Goal: Task Accomplishment & Management: Use online tool/utility

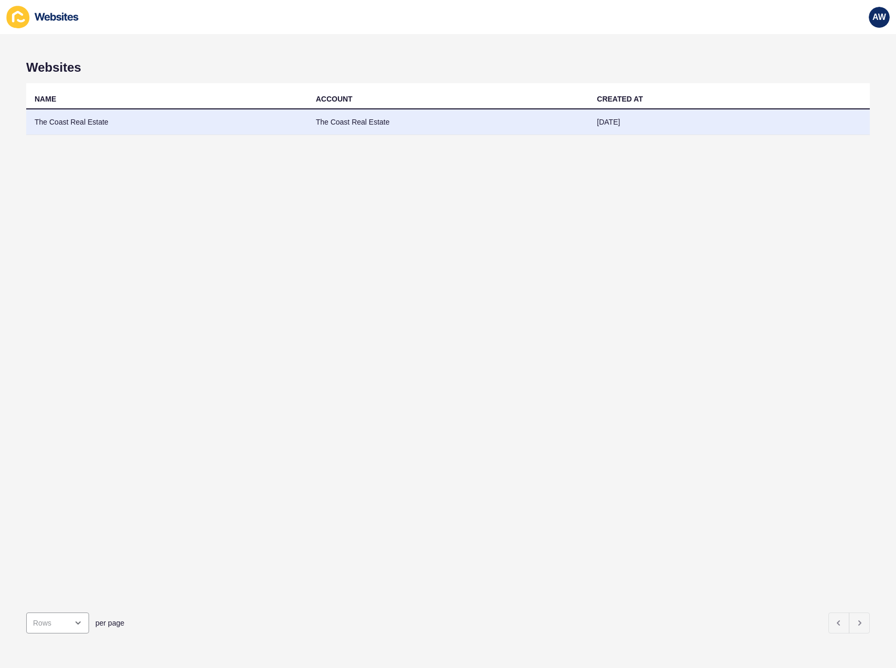
click at [246, 123] on td "The Coast Real Estate" at bounding box center [166, 122] width 281 height 26
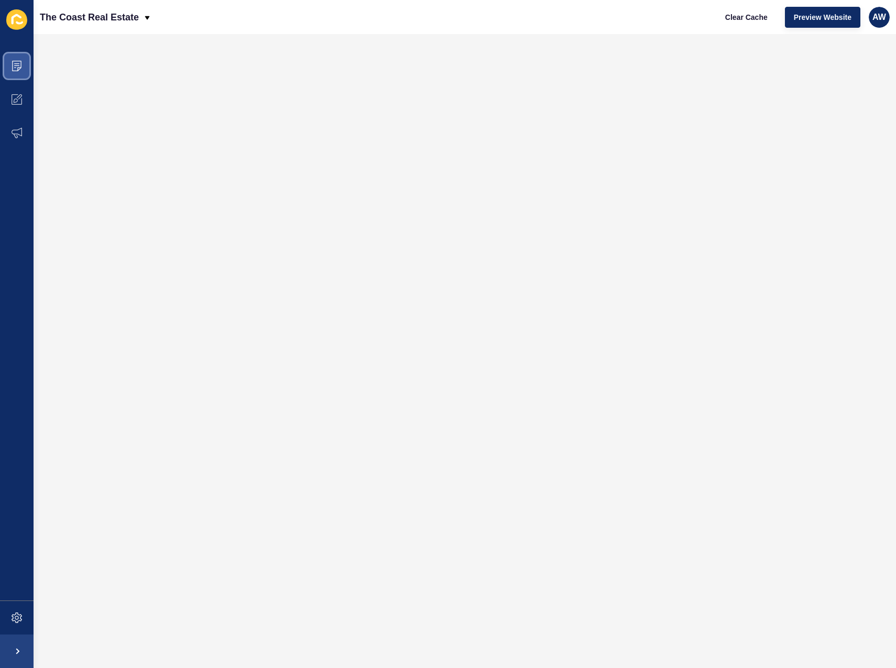
click at [19, 72] on span at bounding box center [17, 66] width 34 height 34
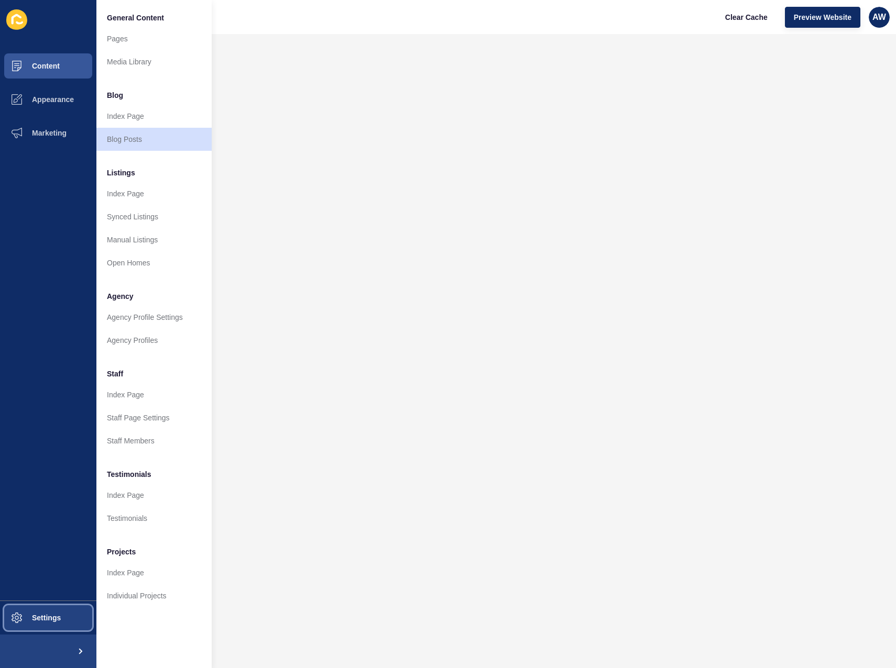
click at [50, 611] on button "Settings" at bounding box center [48, 618] width 96 height 34
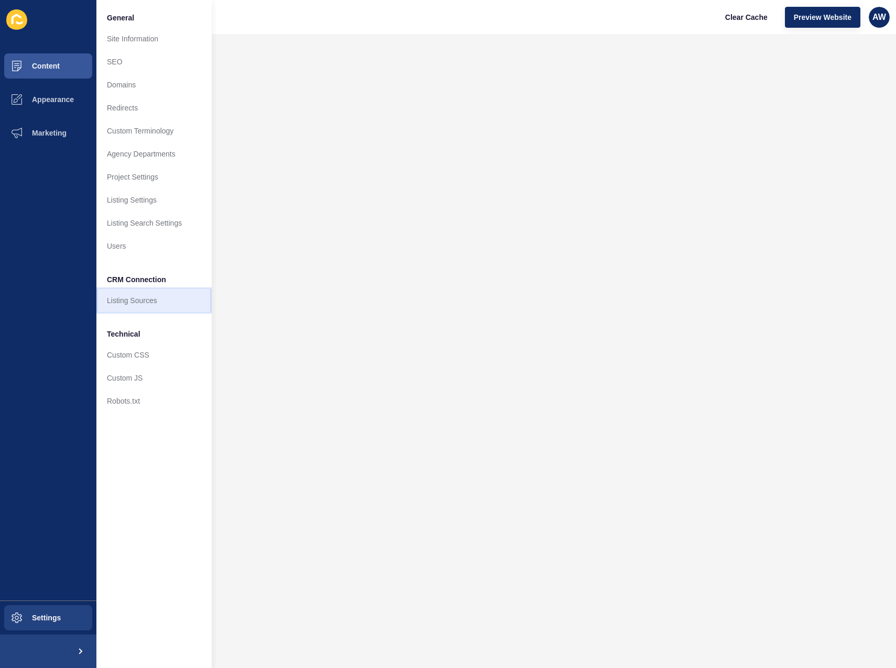
click at [141, 307] on link "Listing Sources" at bounding box center [153, 300] width 115 height 23
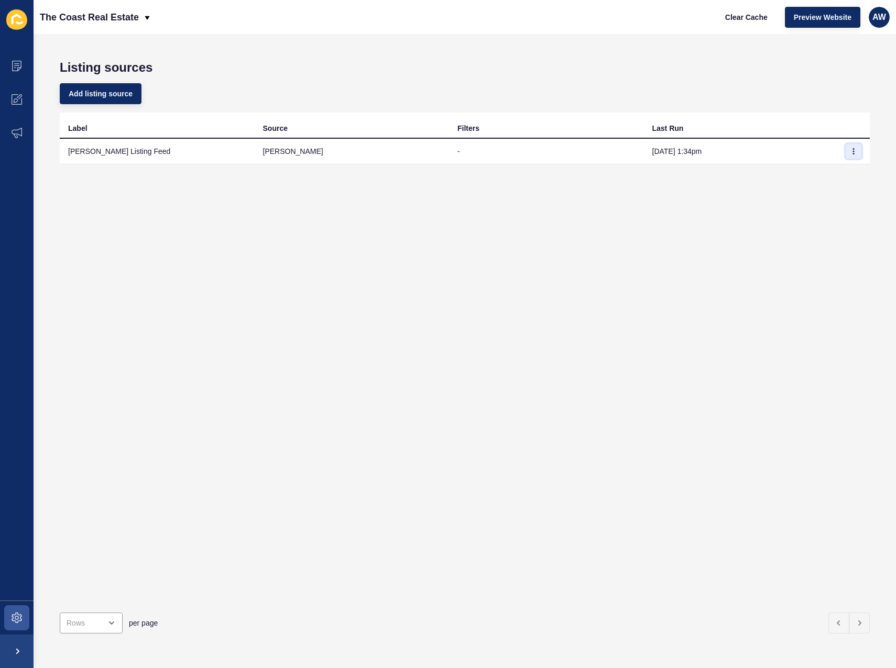
click at [850, 150] on icon "button" at bounding box center [853, 151] width 6 height 6
click at [811, 171] on link "Sync now" at bounding box center [816, 172] width 73 height 23
click at [845, 152] on button "button" at bounding box center [853, 151] width 16 height 15
click at [803, 178] on link "Sync now" at bounding box center [816, 172] width 73 height 23
click at [751, 17] on span "Clear Cache" at bounding box center [746, 17] width 42 height 10
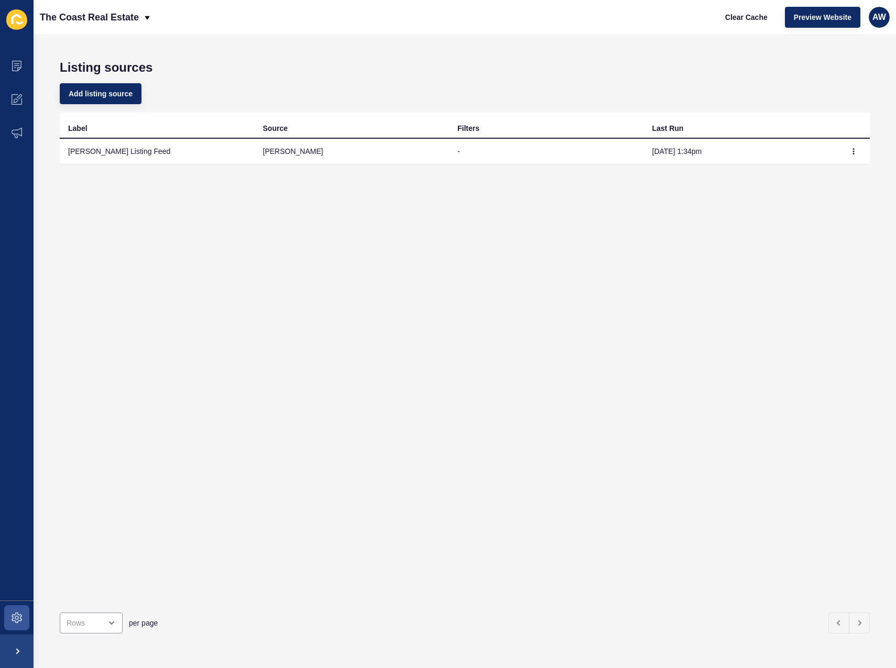
click at [782, 109] on div "Add listing source" at bounding box center [465, 94] width 810 height 38
click at [739, 14] on span "Clear Cache" at bounding box center [746, 17] width 42 height 10
click at [853, 150] on td at bounding box center [853, 152] width 31 height 26
click at [853, 152] on button "button" at bounding box center [853, 151] width 16 height 15
click at [830, 171] on link "Sync now" at bounding box center [816, 172] width 73 height 23
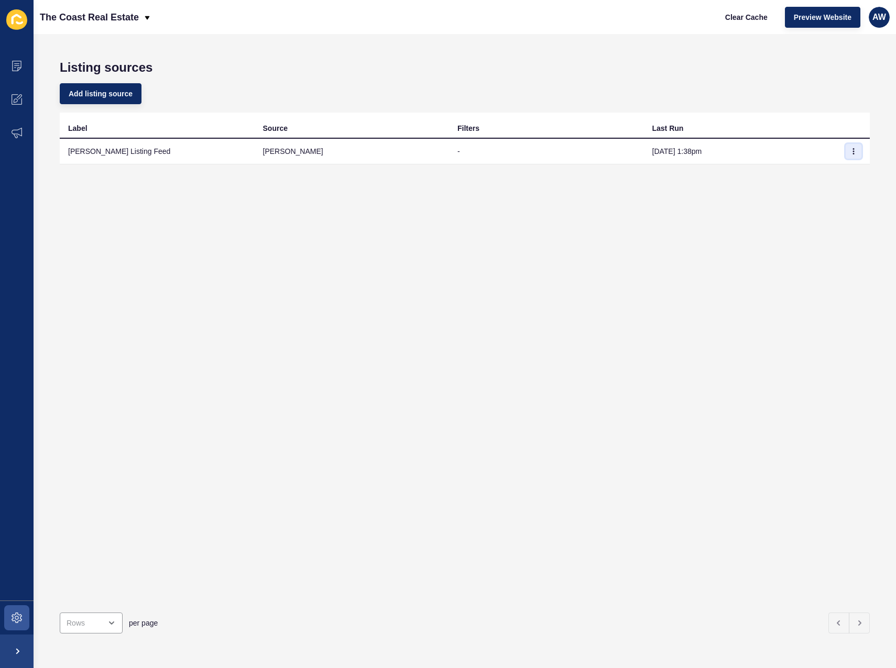
click at [845, 147] on button "button" at bounding box center [853, 151] width 16 height 15
click at [791, 170] on link "Sync now" at bounding box center [816, 172] width 73 height 23
click at [774, 275] on div "Label Source Filters Last Run [PERSON_NAME] Listing Feed [PERSON_NAME] - [DATE]…" at bounding box center [465, 359] width 810 height 492
click at [749, 25] on button "Clear Cache" at bounding box center [746, 17] width 60 height 21
